Goal: Check status: Check status

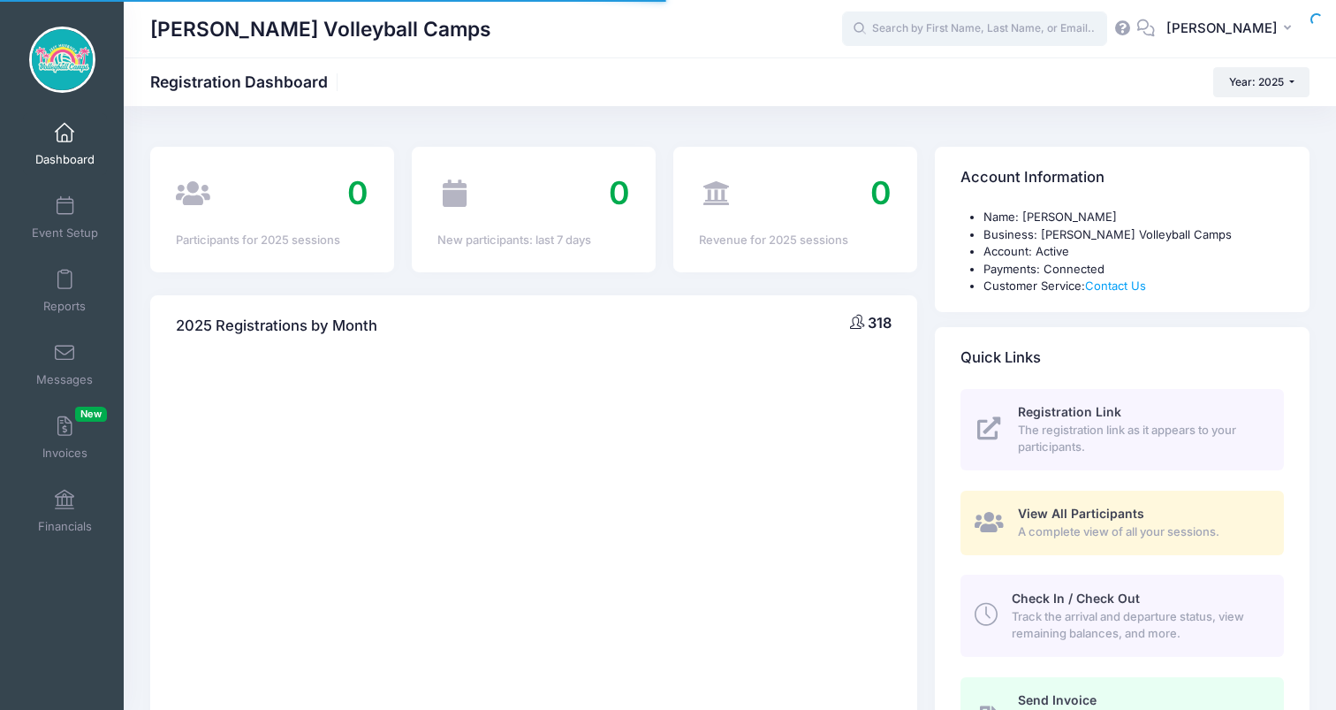
click at [1014, 24] on input "text" at bounding box center [974, 28] width 265 height 35
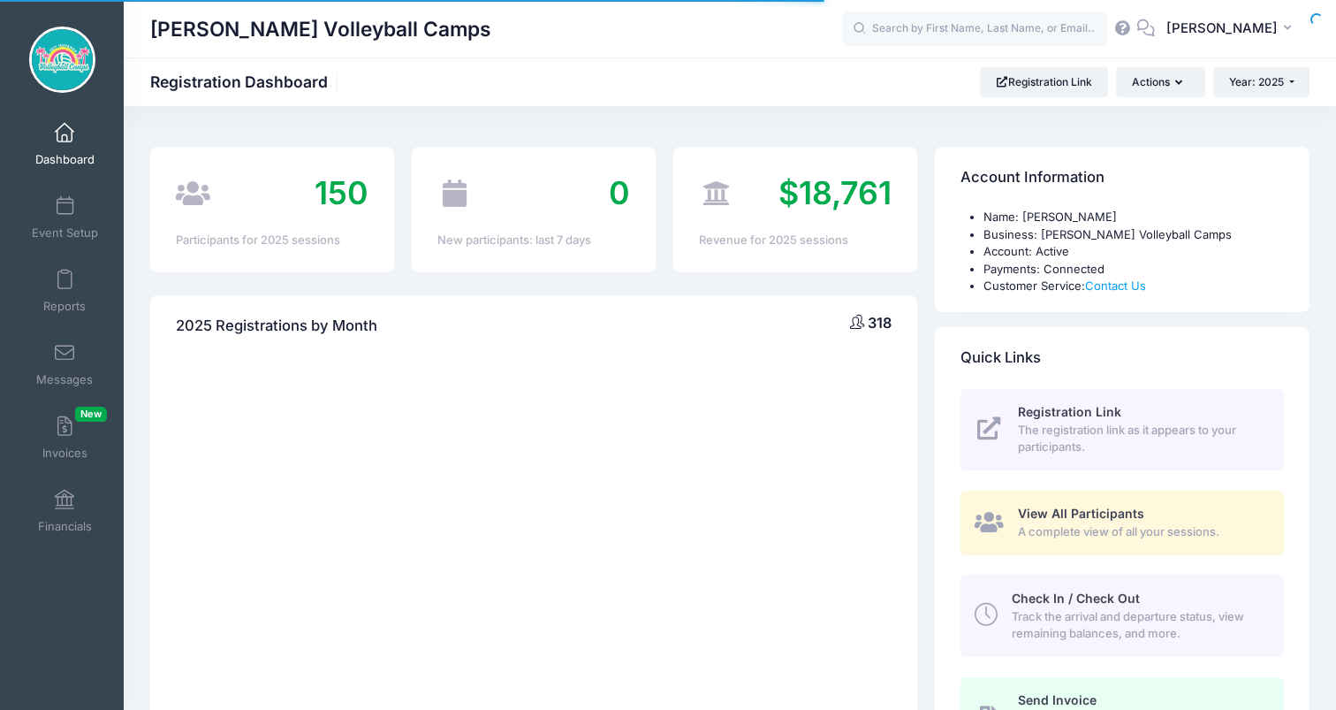
select select
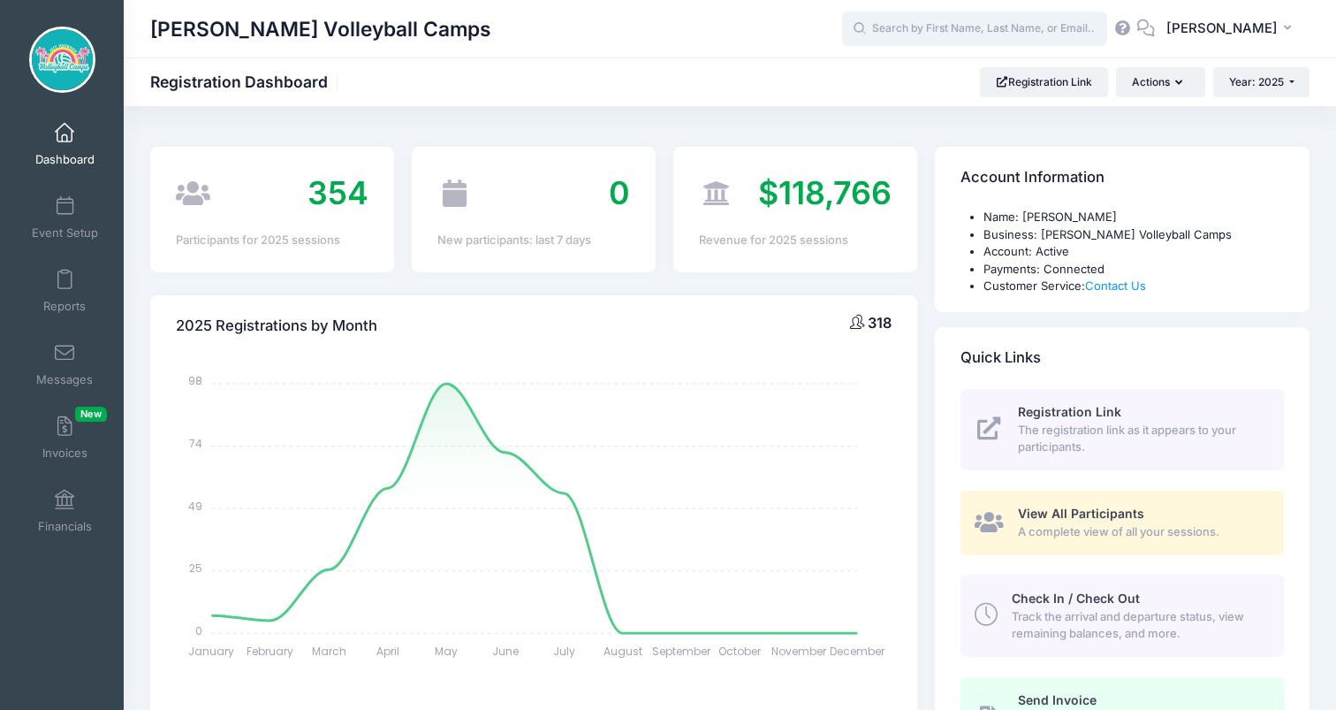
click at [1014, 24] on input "text" at bounding box center [974, 28] width 265 height 35
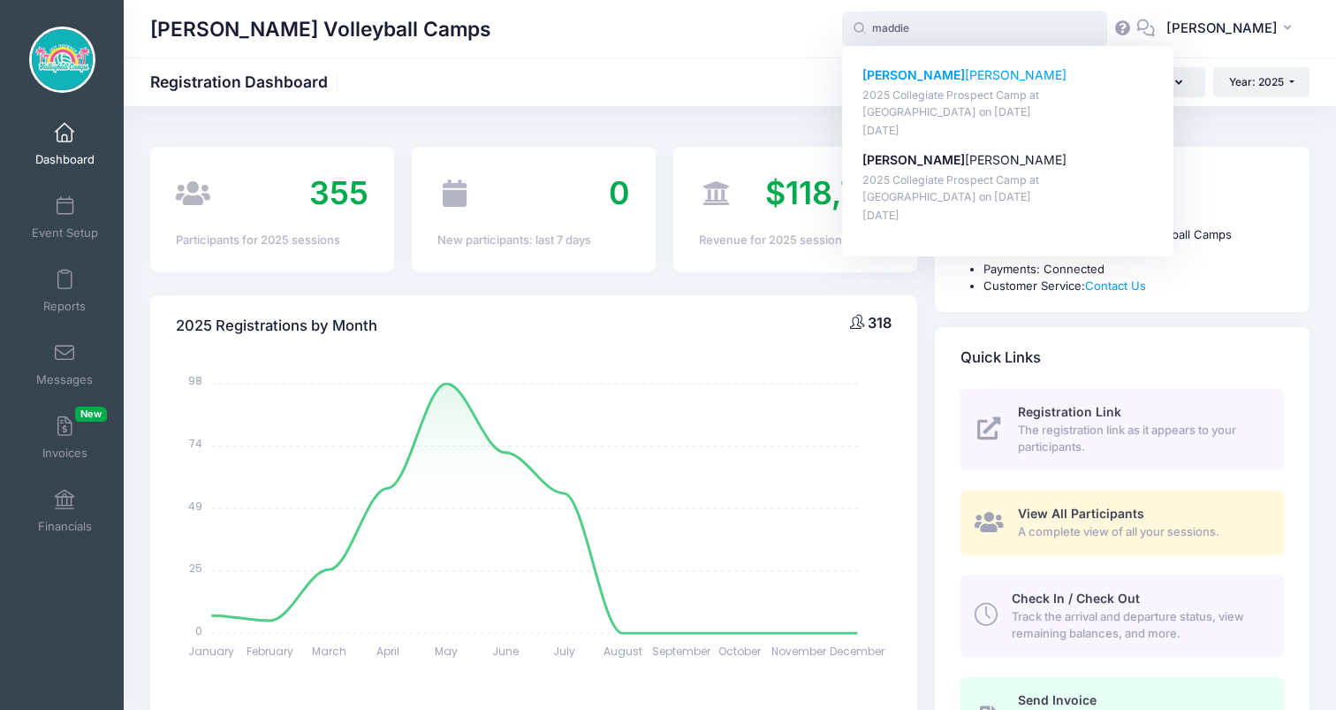
click at [1014, 97] on p "2025 Collegiate Prospect Camp at [GEOGRAPHIC_DATA] on [DATE]" at bounding box center [1009, 103] width 292 height 33
type input "MaddieRuth [PERSON_NAME] (2025 Collegiate Prospect Camp at [GEOGRAPHIC_DATA], […"
